Goal: Book appointment/travel/reservation

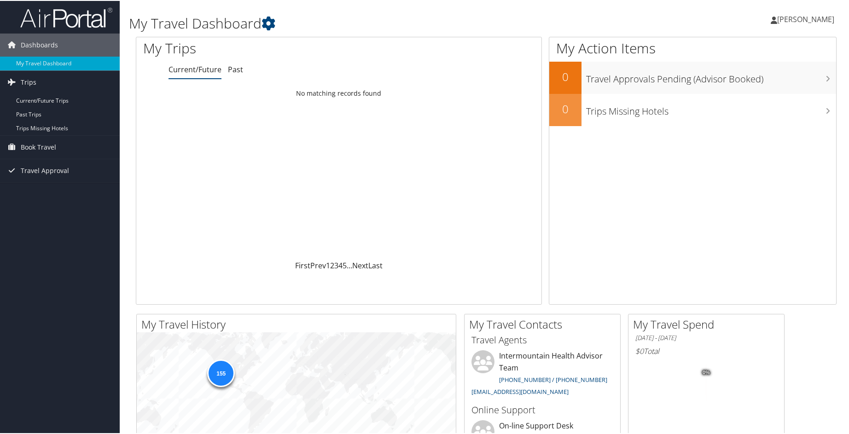
click at [35, 100] on link "Current/Future Trips" at bounding box center [60, 100] width 120 height 14
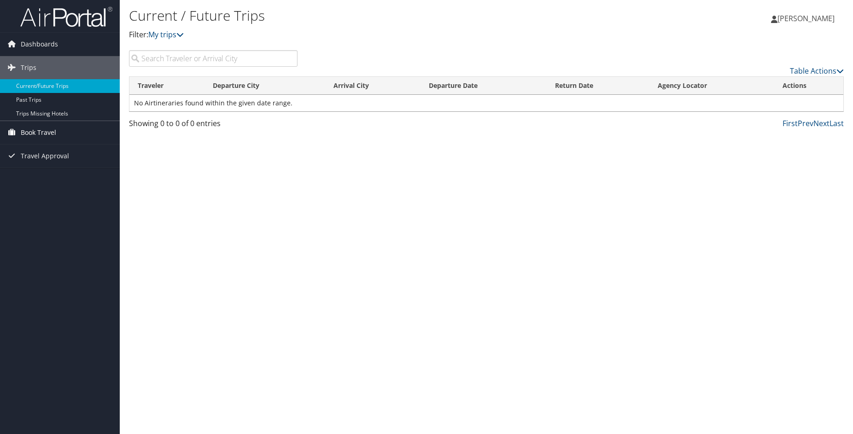
click at [32, 128] on span "Book Travel" at bounding box center [38, 132] width 35 height 23
click at [41, 179] on link "Book/Manage Online Trips" at bounding box center [60, 179] width 120 height 14
